Goal: Information Seeking & Learning: Check status

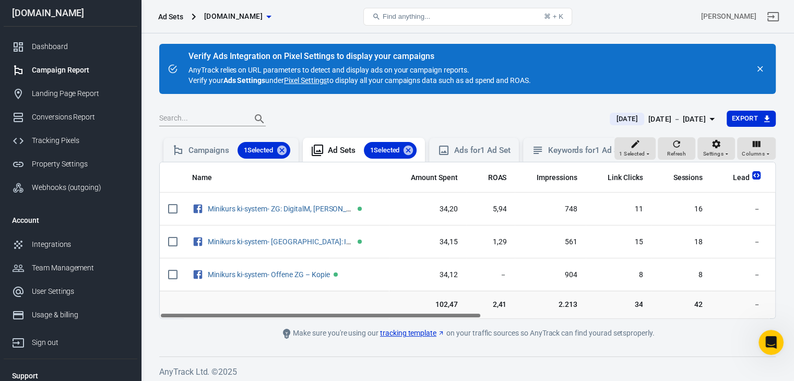
click at [54, 72] on div "Campaign Report" at bounding box center [80, 70] width 97 height 11
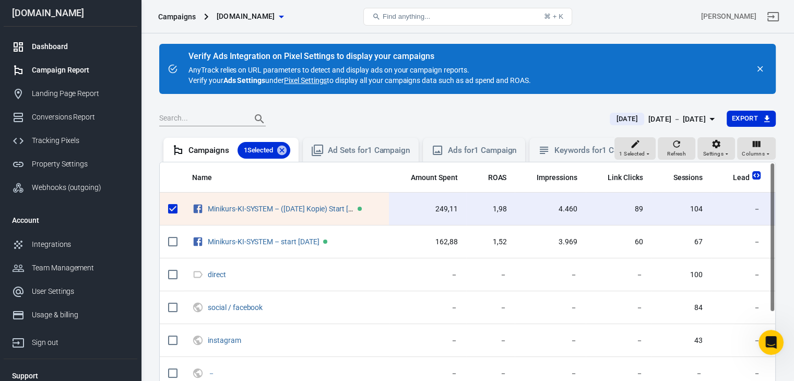
click at [44, 44] on div "Dashboard" at bounding box center [80, 46] width 97 height 11
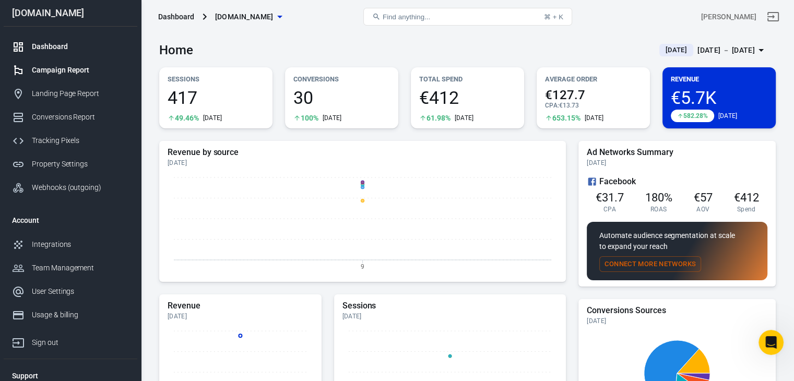
click at [68, 69] on div "Campaign Report" at bounding box center [80, 70] width 97 height 11
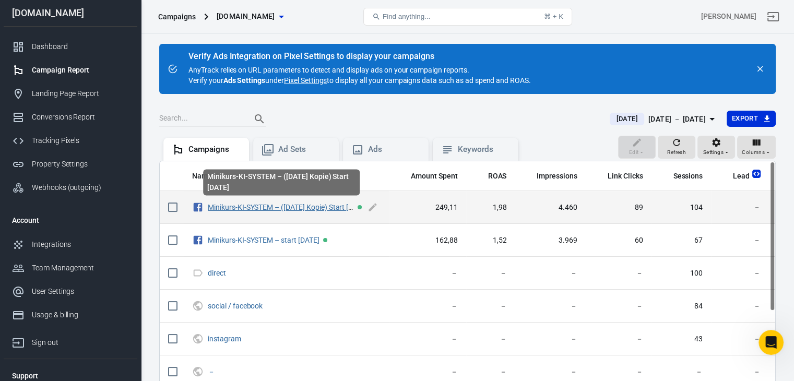
click at [284, 207] on link "Minikurs-KI-SYSTEM – ([DATE] Kopie) Start [DATE]" at bounding box center [288, 207] width 160 height 8
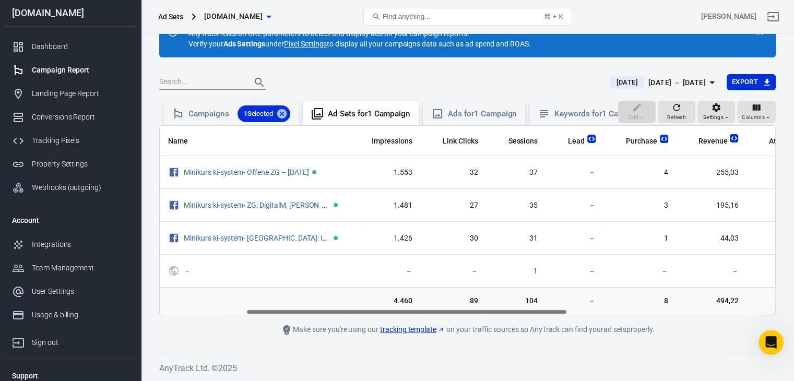
scroll to position [0, 164]
drag, startPoint x: 315, startPoint y: 310, endPoint x: 401, endPoint y: 324, distance: 87.4
click at [401, 324] on main "Verify Ads Integration on Pixel Settings to display your campaigns AnyTrack rel…" at bounding box center [467, 171] width 617 height 329
